Goal: Check status: Check status

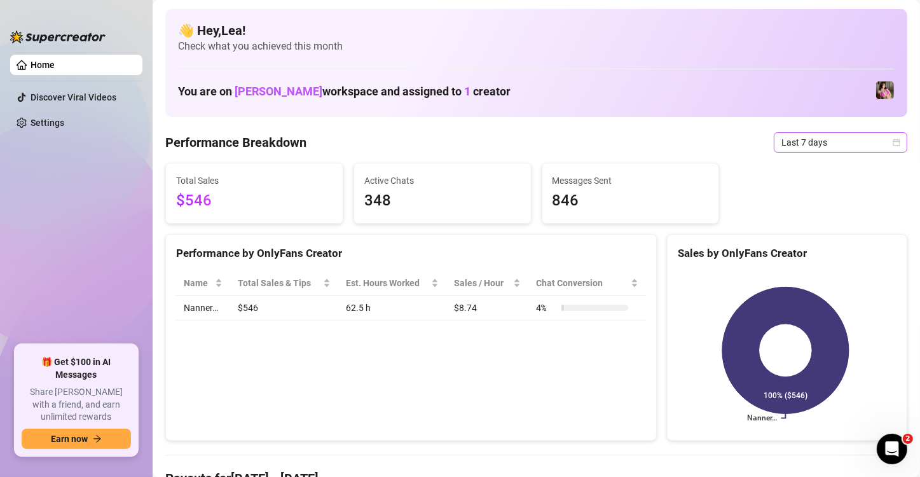
click at [882, 133] on span "Last 7 days" at bounding box center [840, 142] width 118 height 19
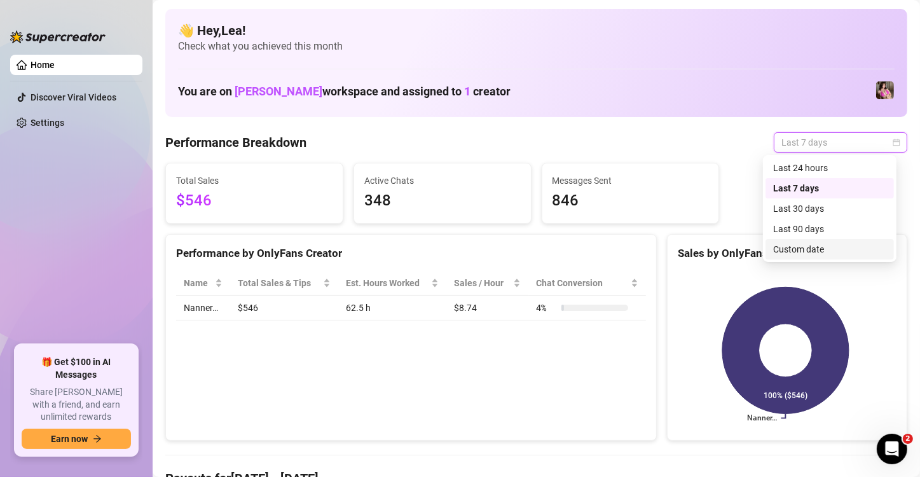
click at [819, 256] on div "Custom date" at bounding box center [829, 249] width 128 height 20
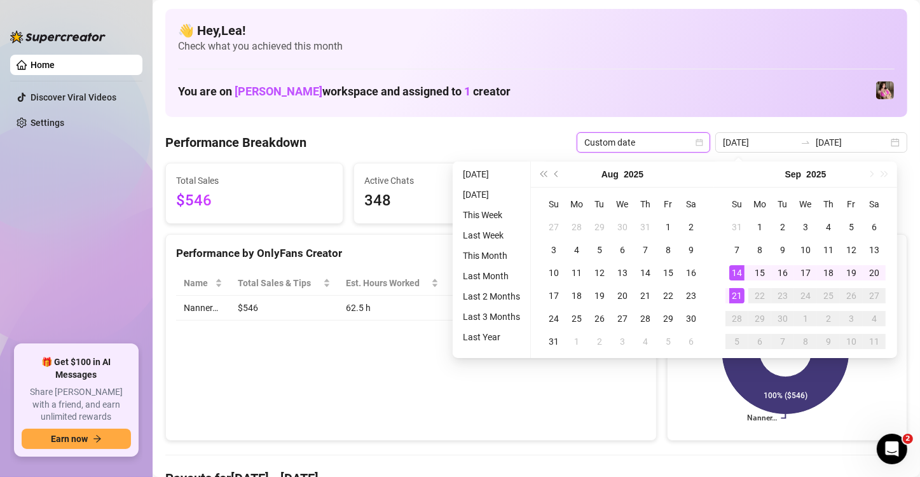
type input "[DATE]"
click at [732, 294] on div "21" at bounding box center [736, 295] width 15 height 15
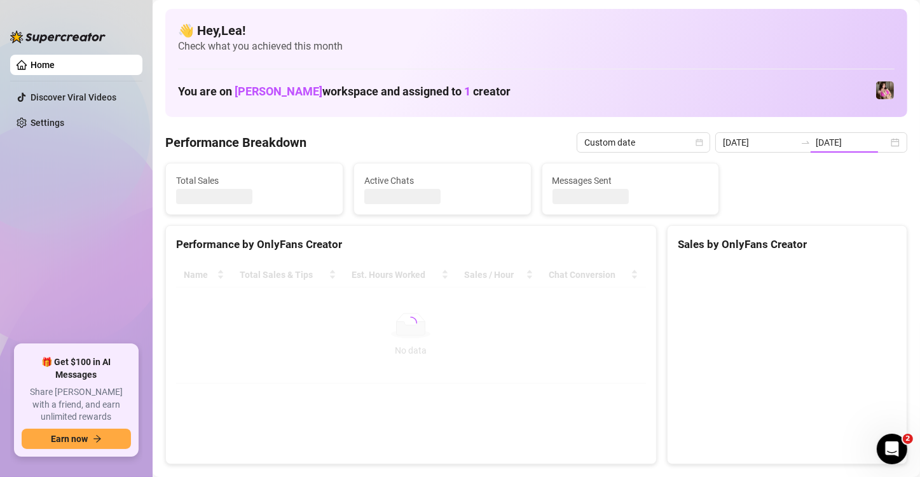
type input "[DATE]"
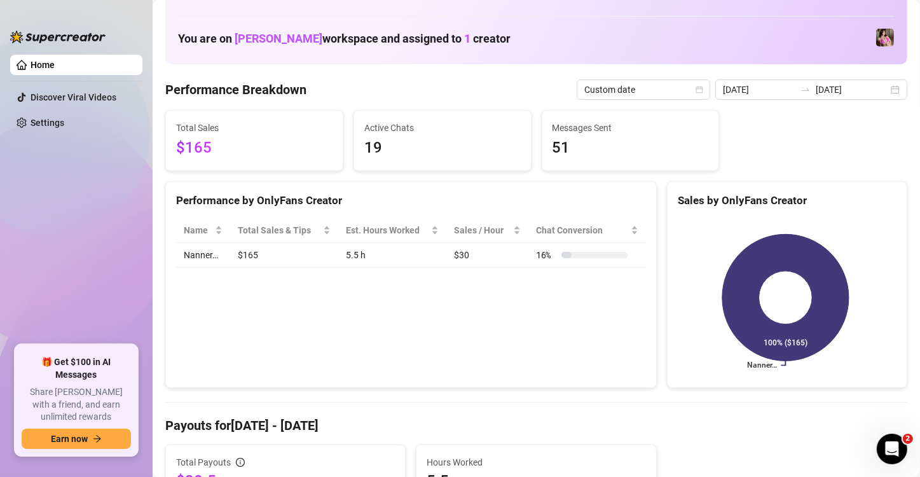
scroll to position [42, 0]
